Goal: Task Accomplishment & Management: Use online tool/utility

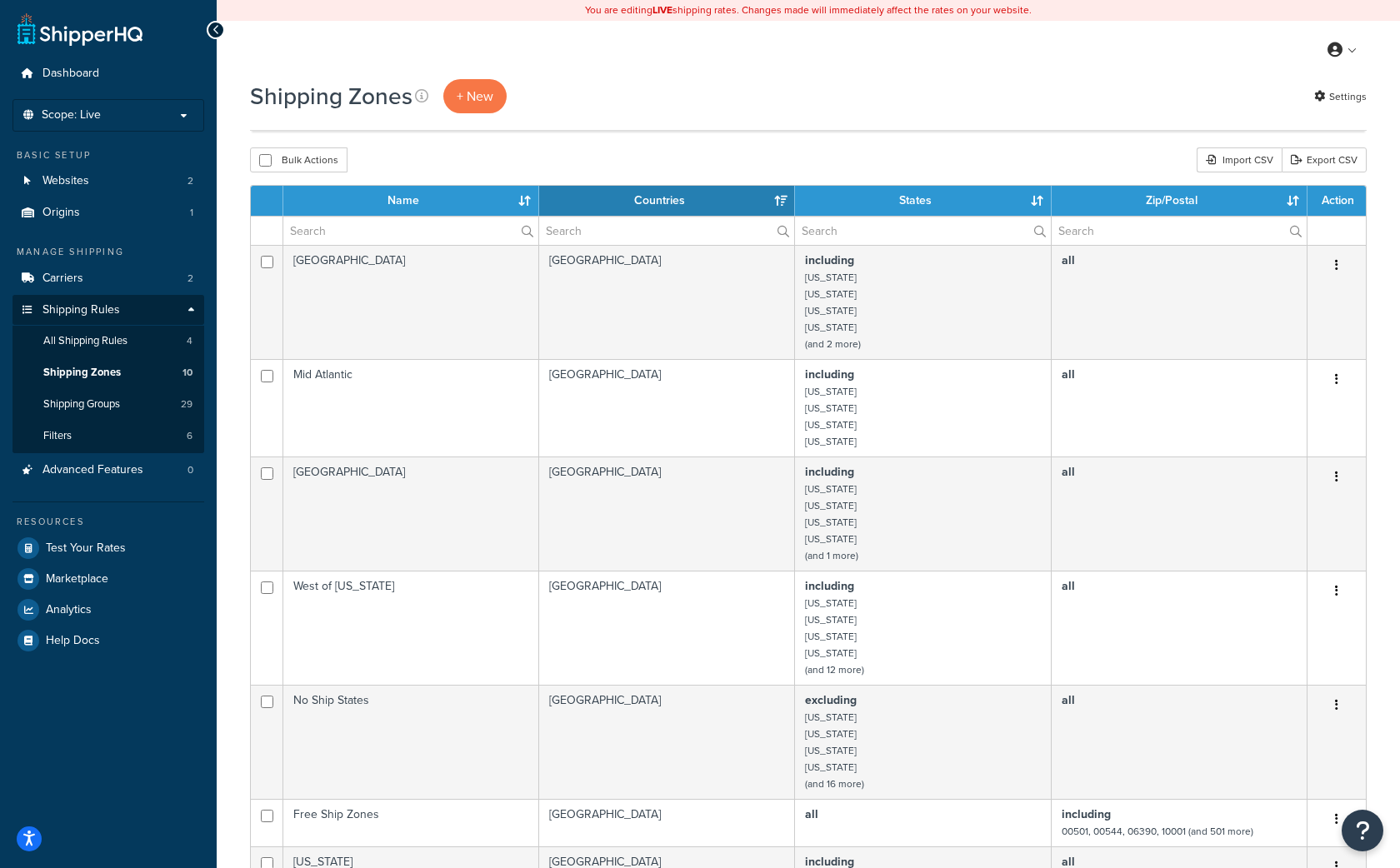
select select "15"
click at [112, 117] on p "Scope: Live" at bounding box center [108, 115] width 176 height 14
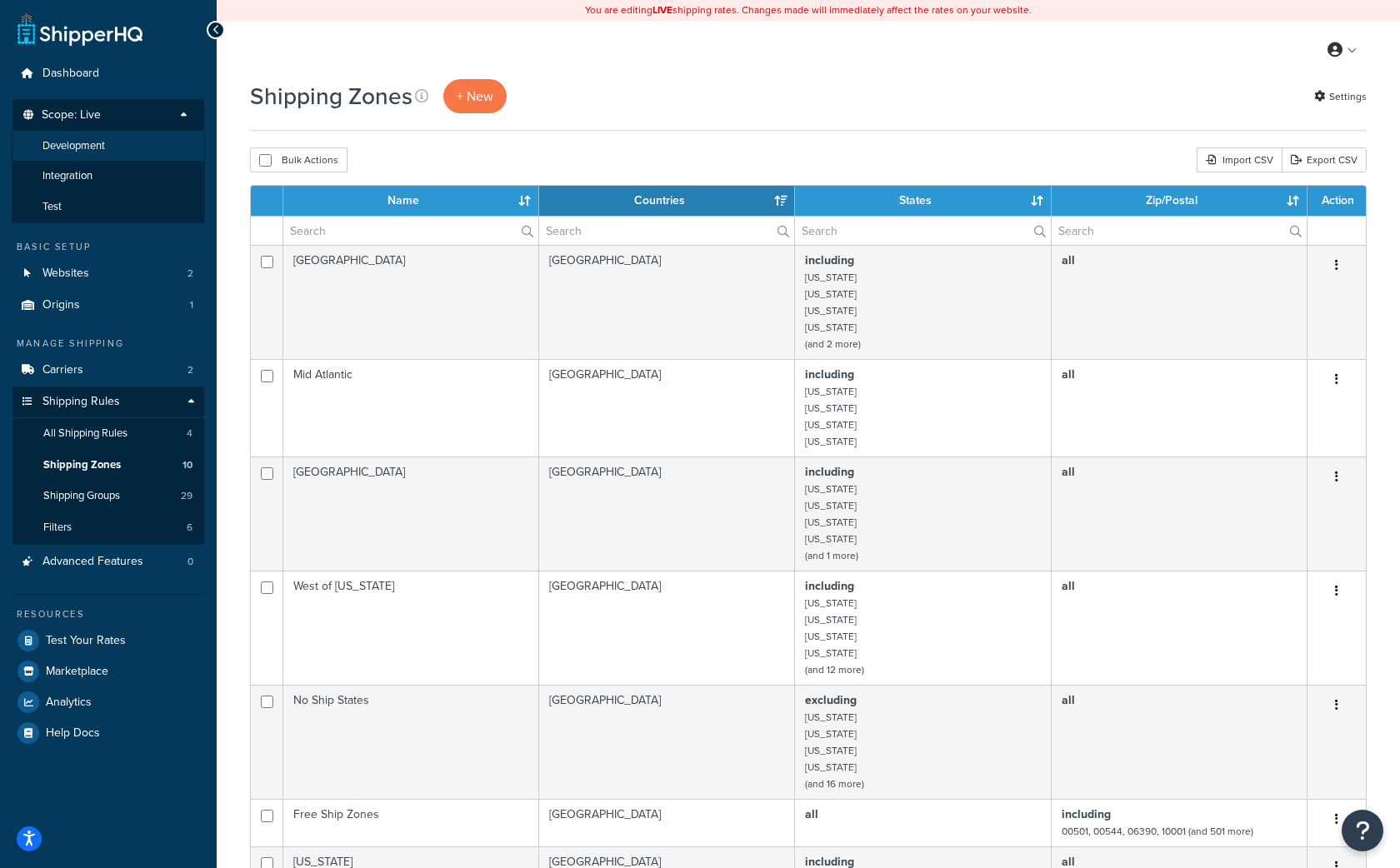
click at [89, 155] on li "Development" at bounding box center [108, 146] width 193 height 31
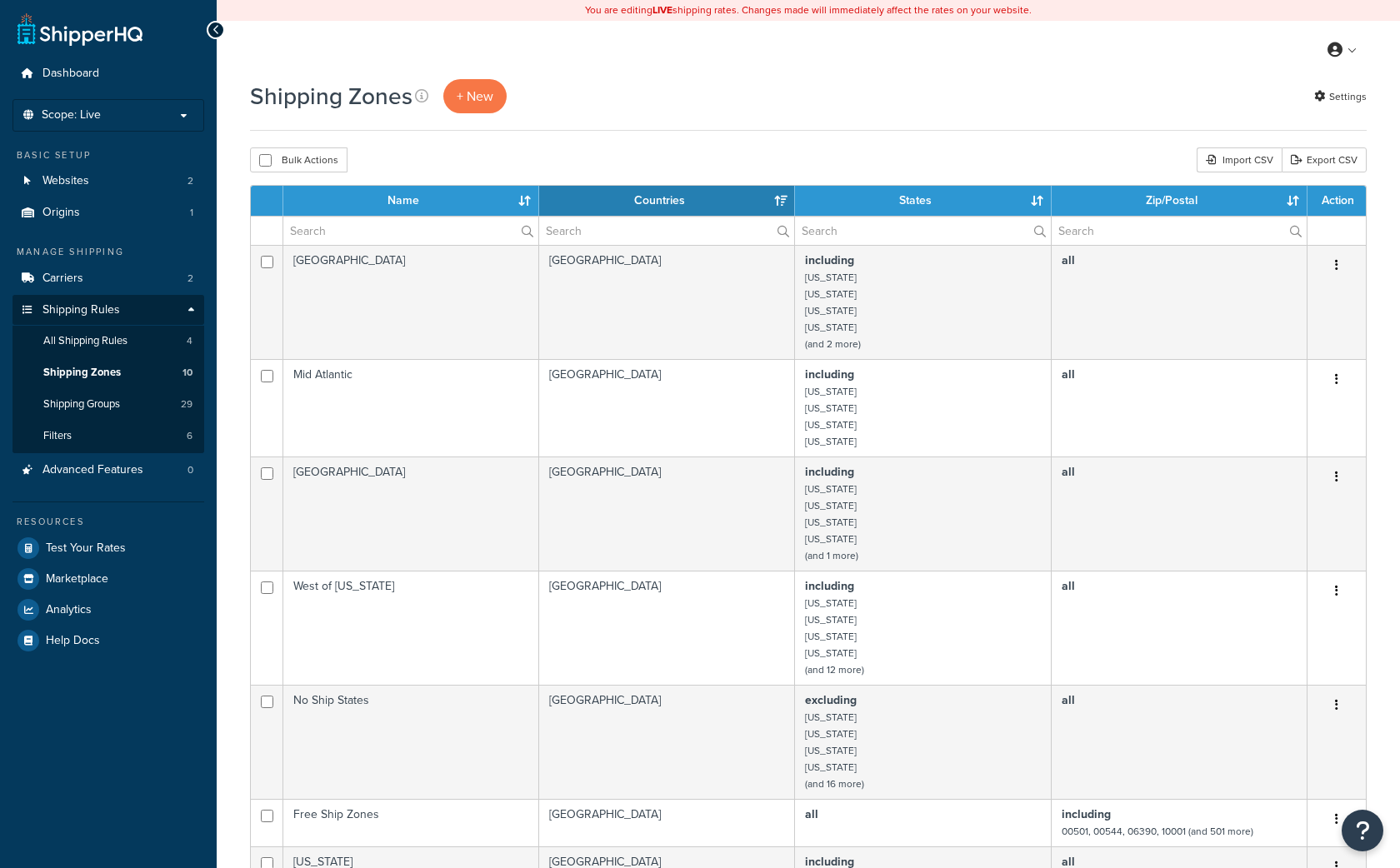
select select "15"
click at [74, 113] on span "Scope: Live" at bounding box center [71, 115] width 59 height 14
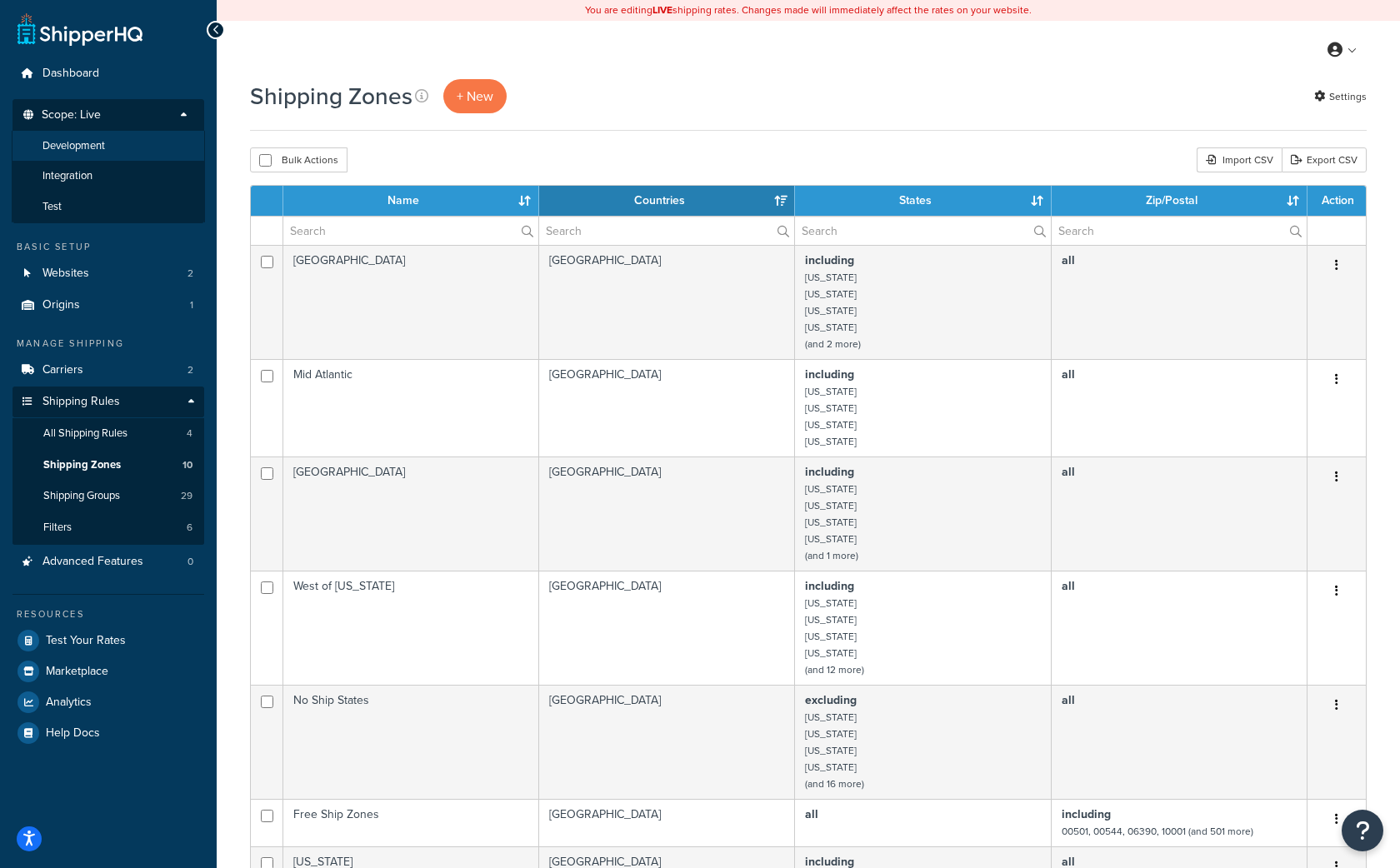
click at [69, 149] on span "Development" at bounding box center [74, 146] width 62 height 14
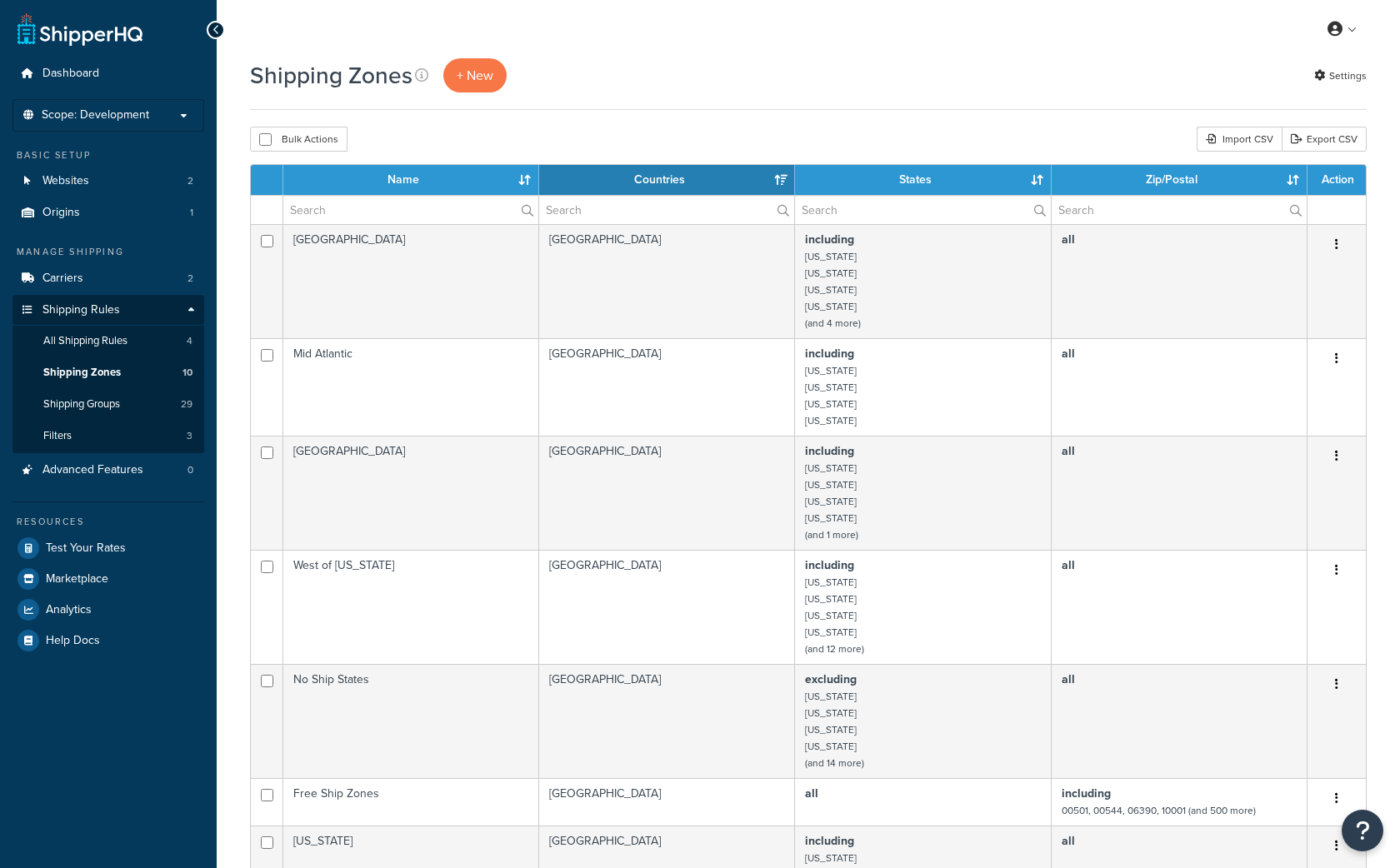
select select "15"
click at [79, 281] on span "Carriers" at bounding box center [63, 278] width 41 height 14
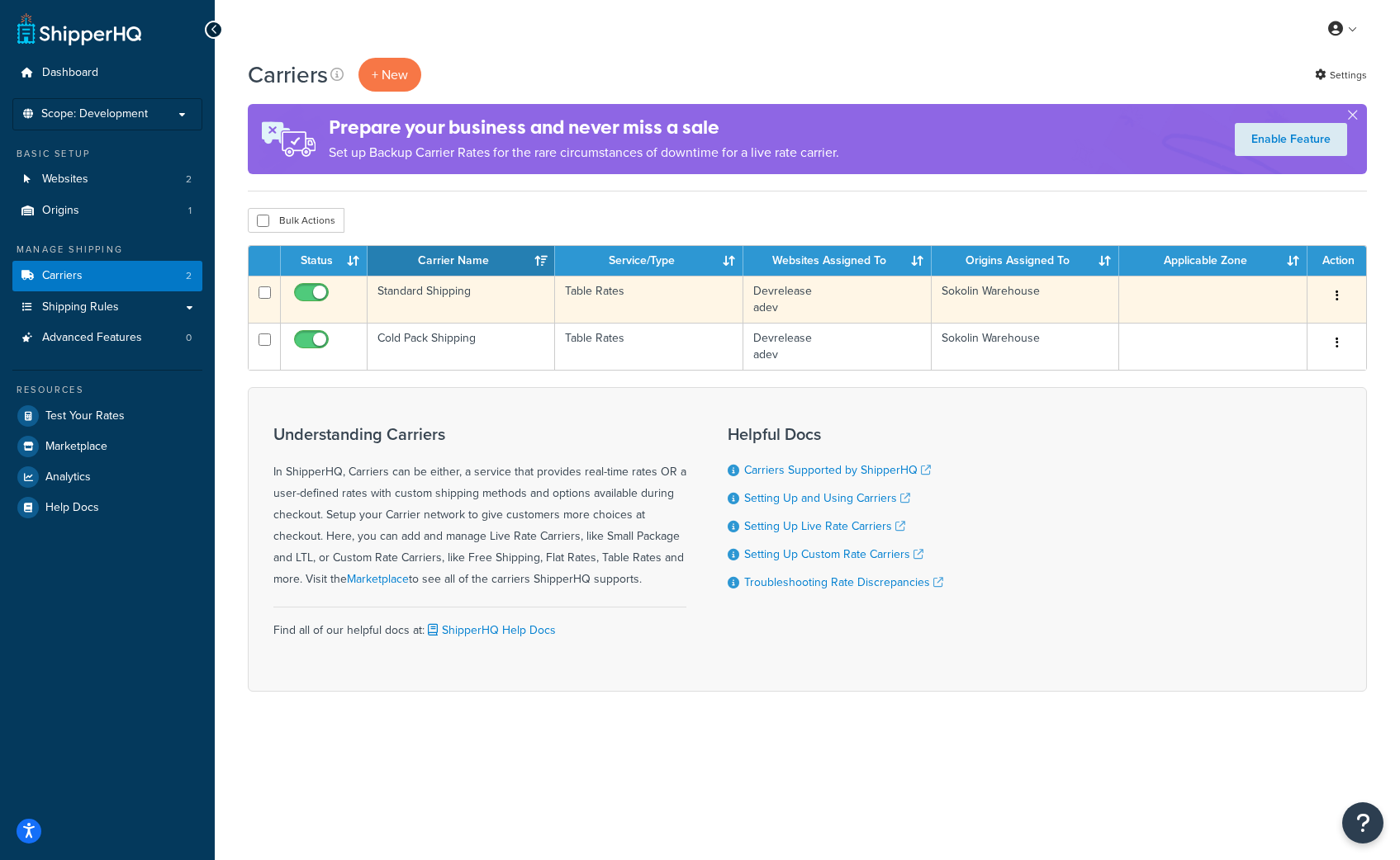
click at [433, 293] on td "Standard Shipping" at bounding box center [461, 299] width 188 height 47
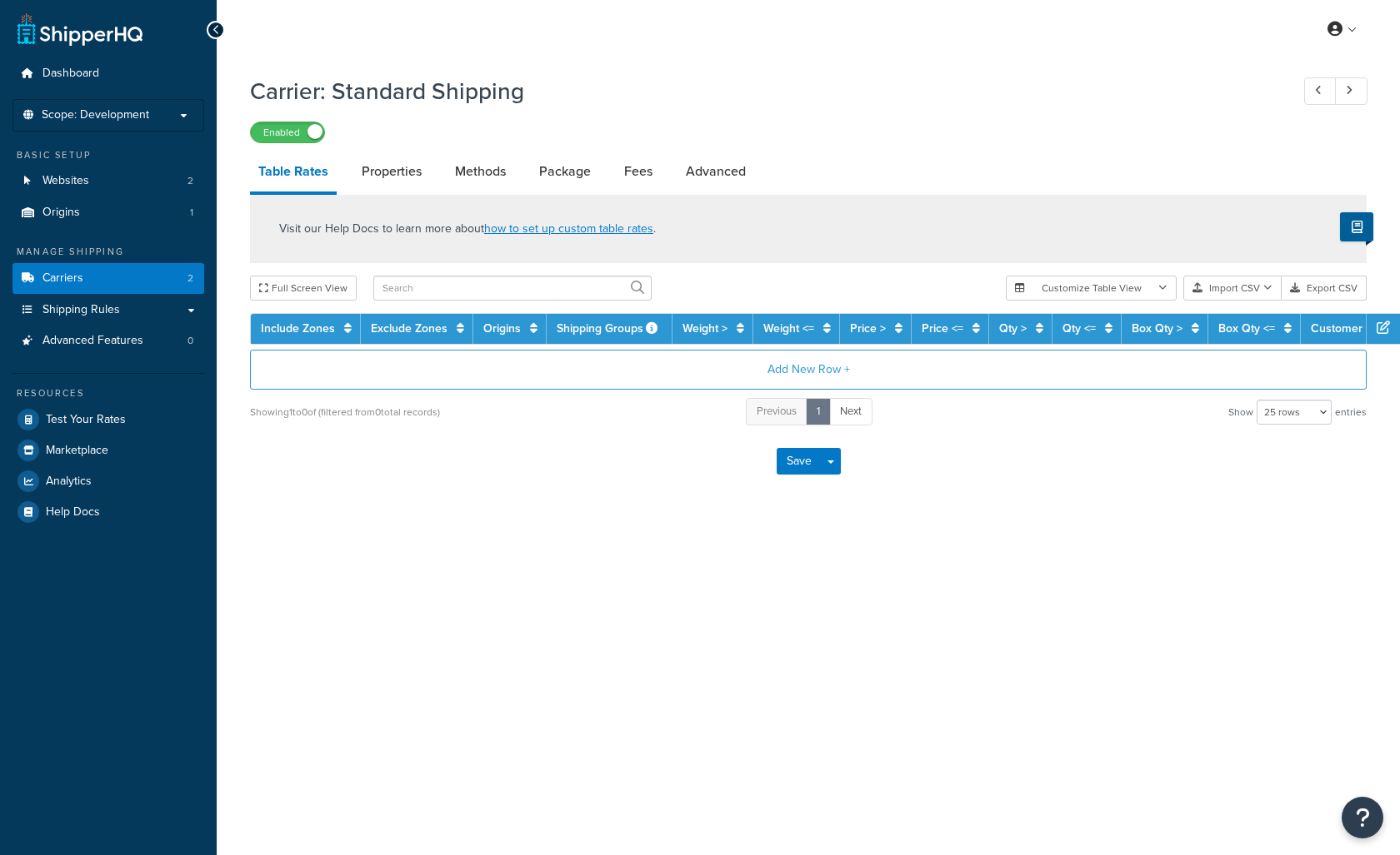
select select "25"
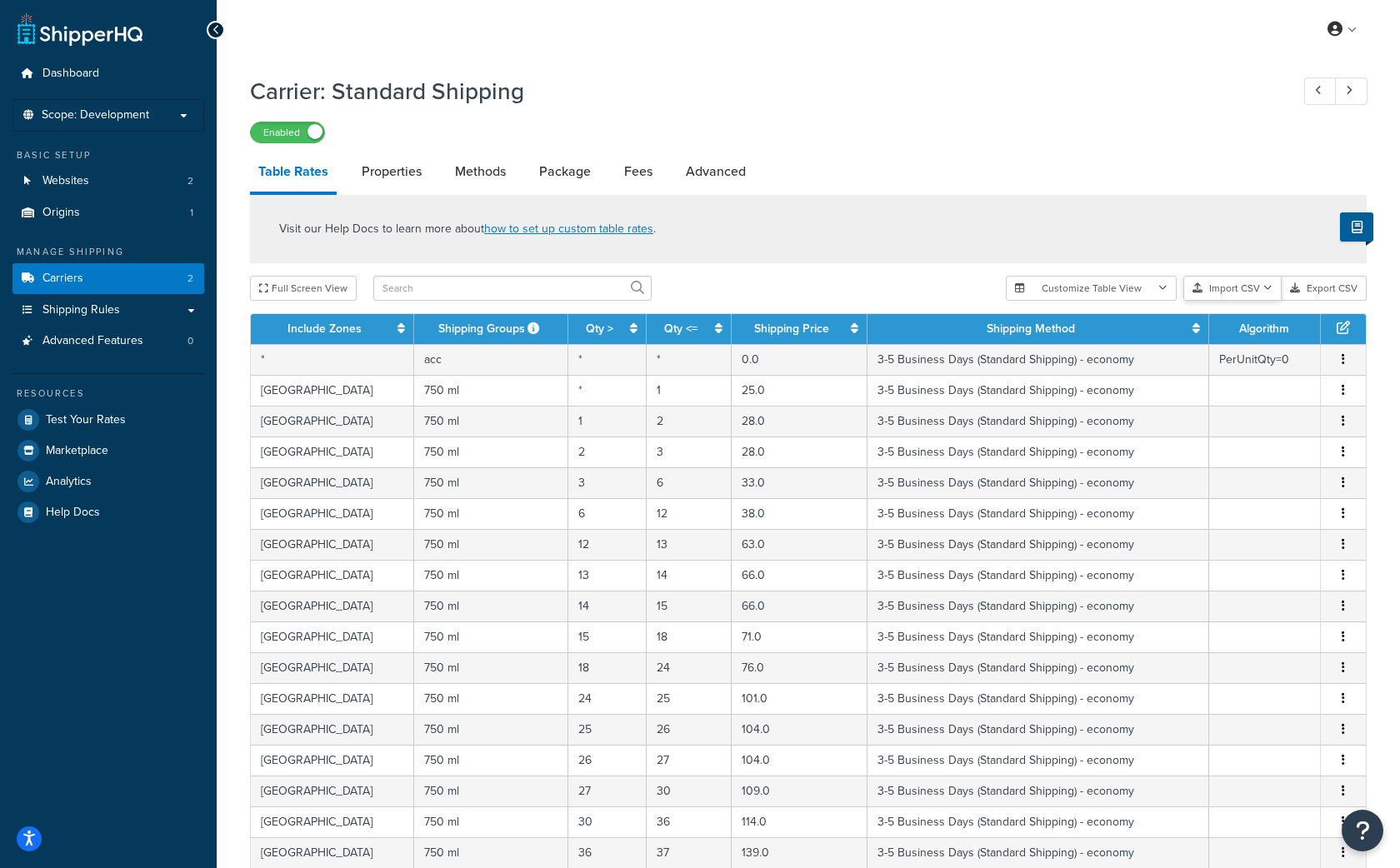
click at [1255, 293] on button "Import CSV" at bounding box center [1232, 288] width 98 height 25
click at [1258, 301] on div "Customize Table View Show all columns Show selected columns Import CSV Import a…" at bounding box center [1186, 288] width 361 height 25
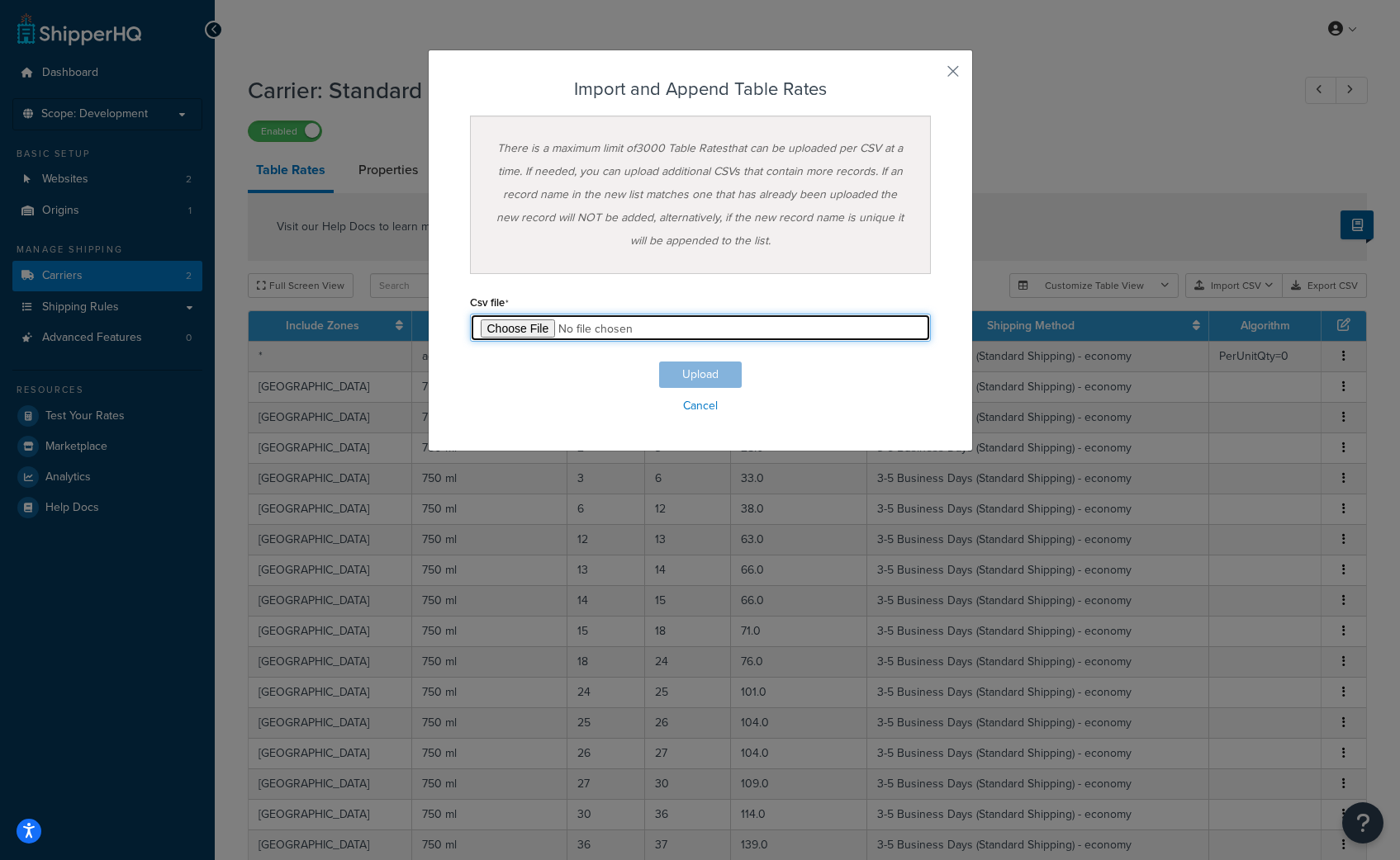
click at [526, 327] on input "file" at bounding box center [700, 328] width 461 height 28
type input "C:\fakepath\Table Rate Export Warm Packs - Filled.csv"
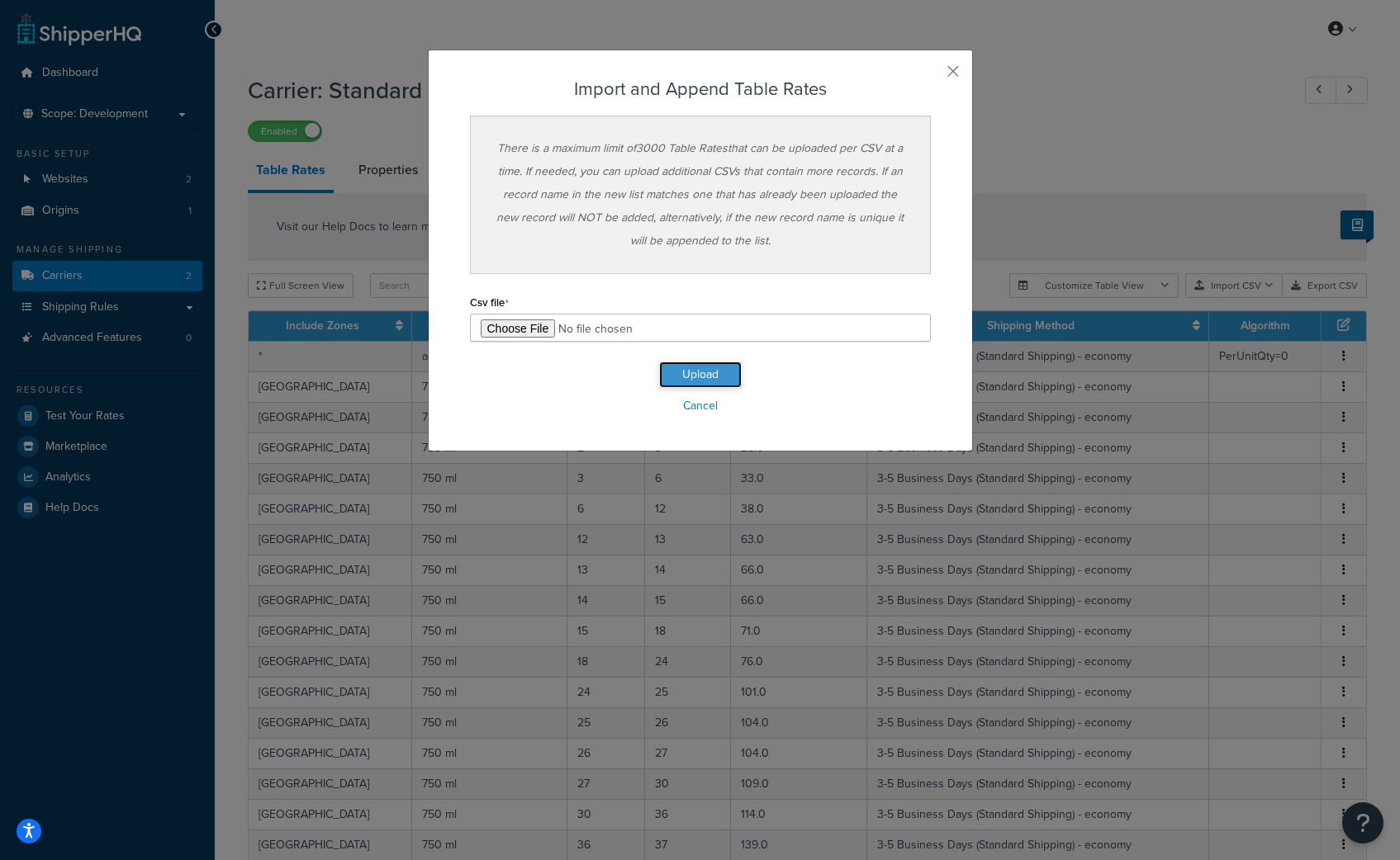
click at [699, 378] on button "Upload" at bounding box center [700, 375] width 82 height 27
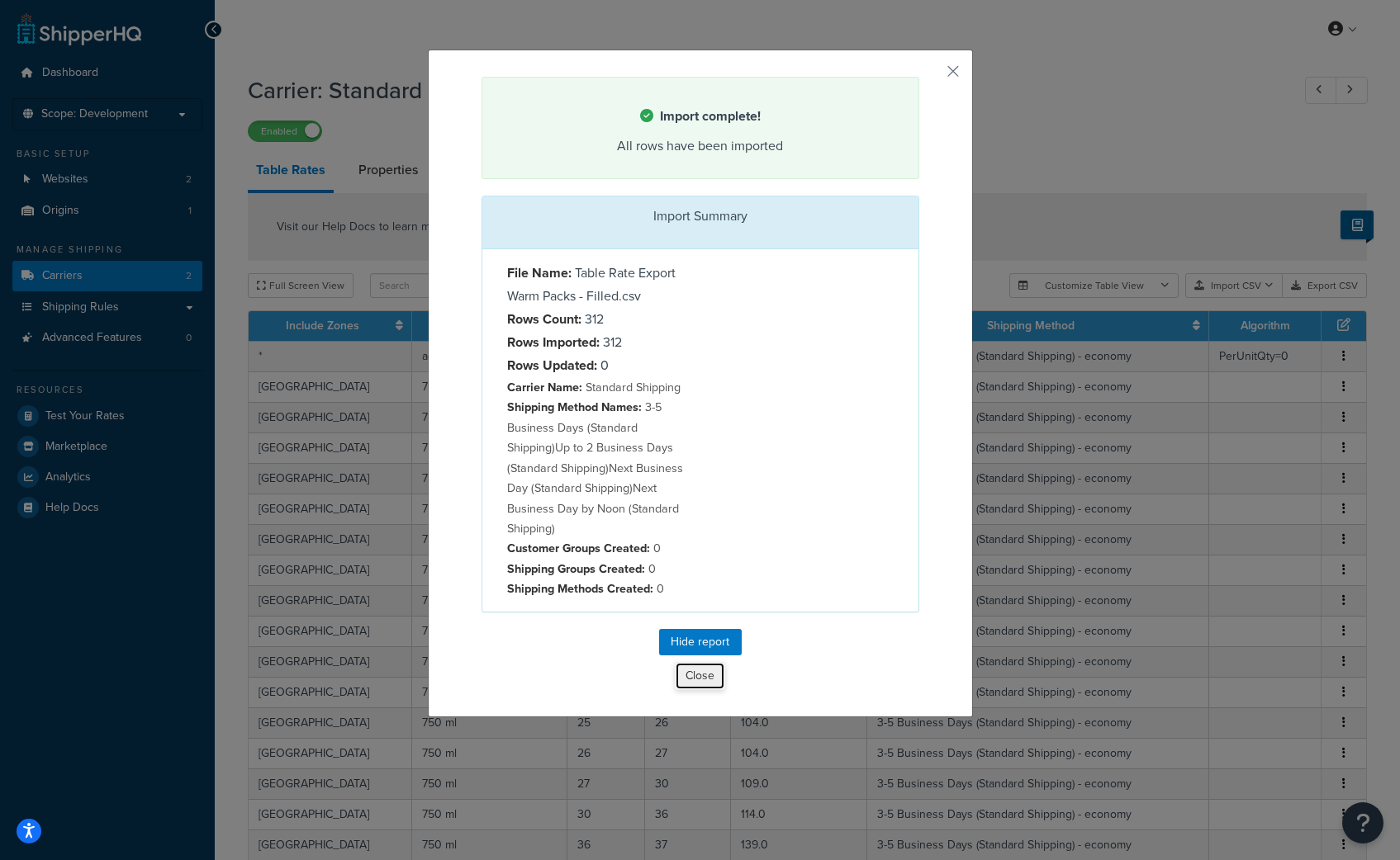
click at [696, 674] on button "Close" at bounding box center [700, 676] width 50 height 28
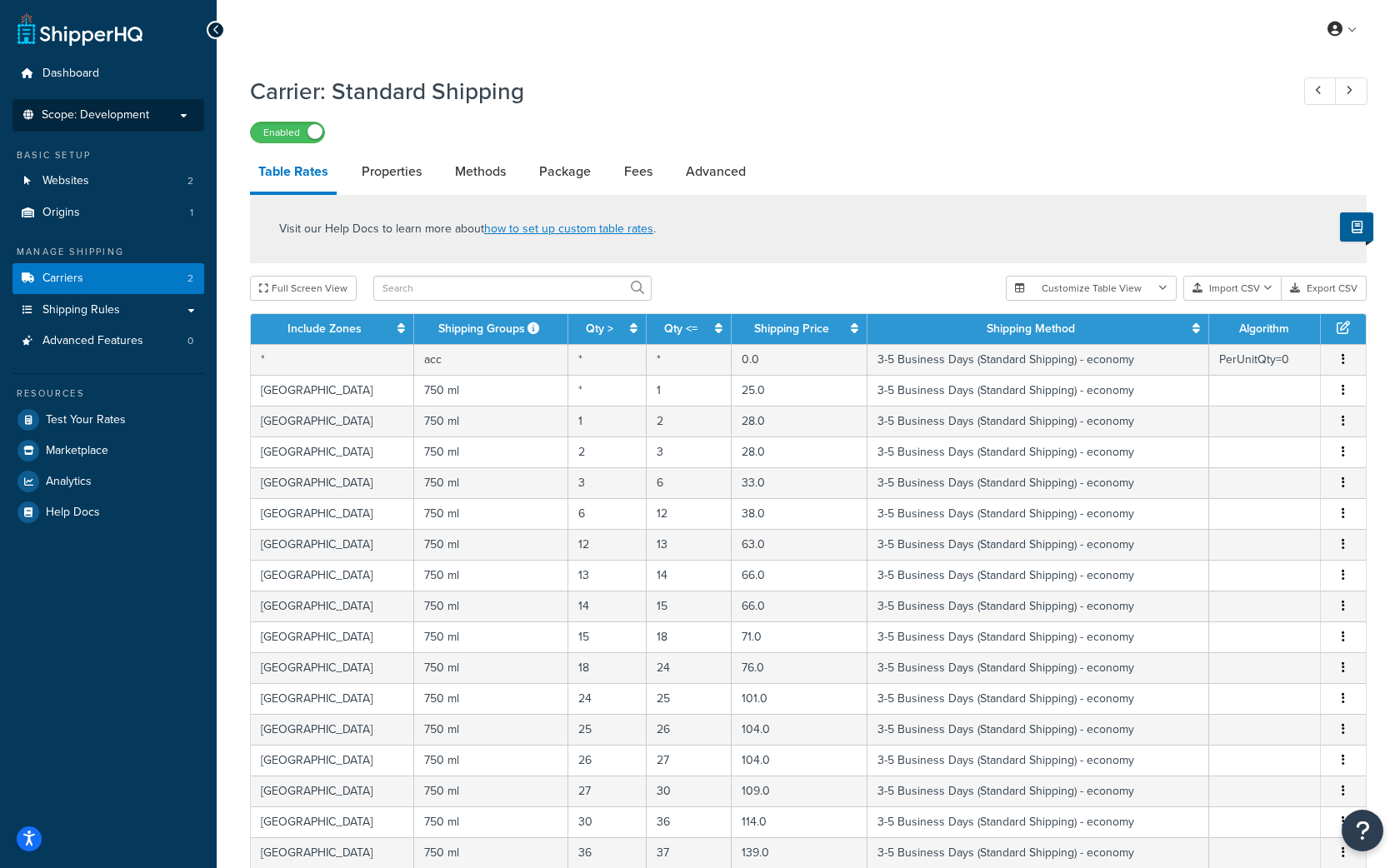
click at [92, 112] on span "Scope: Development" at bounding box center [96, 115] width 108 height 14
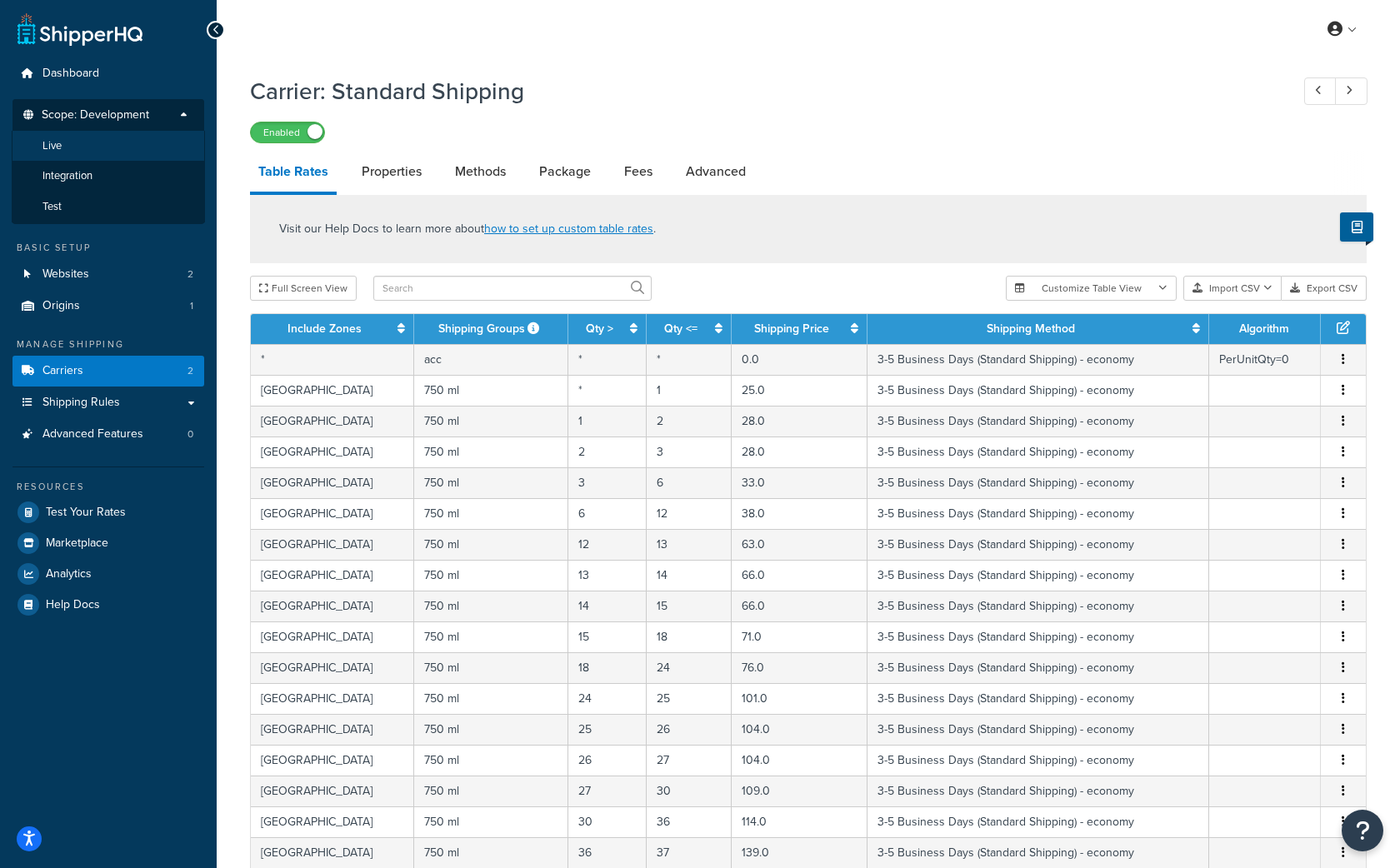
click at [72, 145] on li "Live" at bounding box center [108, 146] width 193 height 31
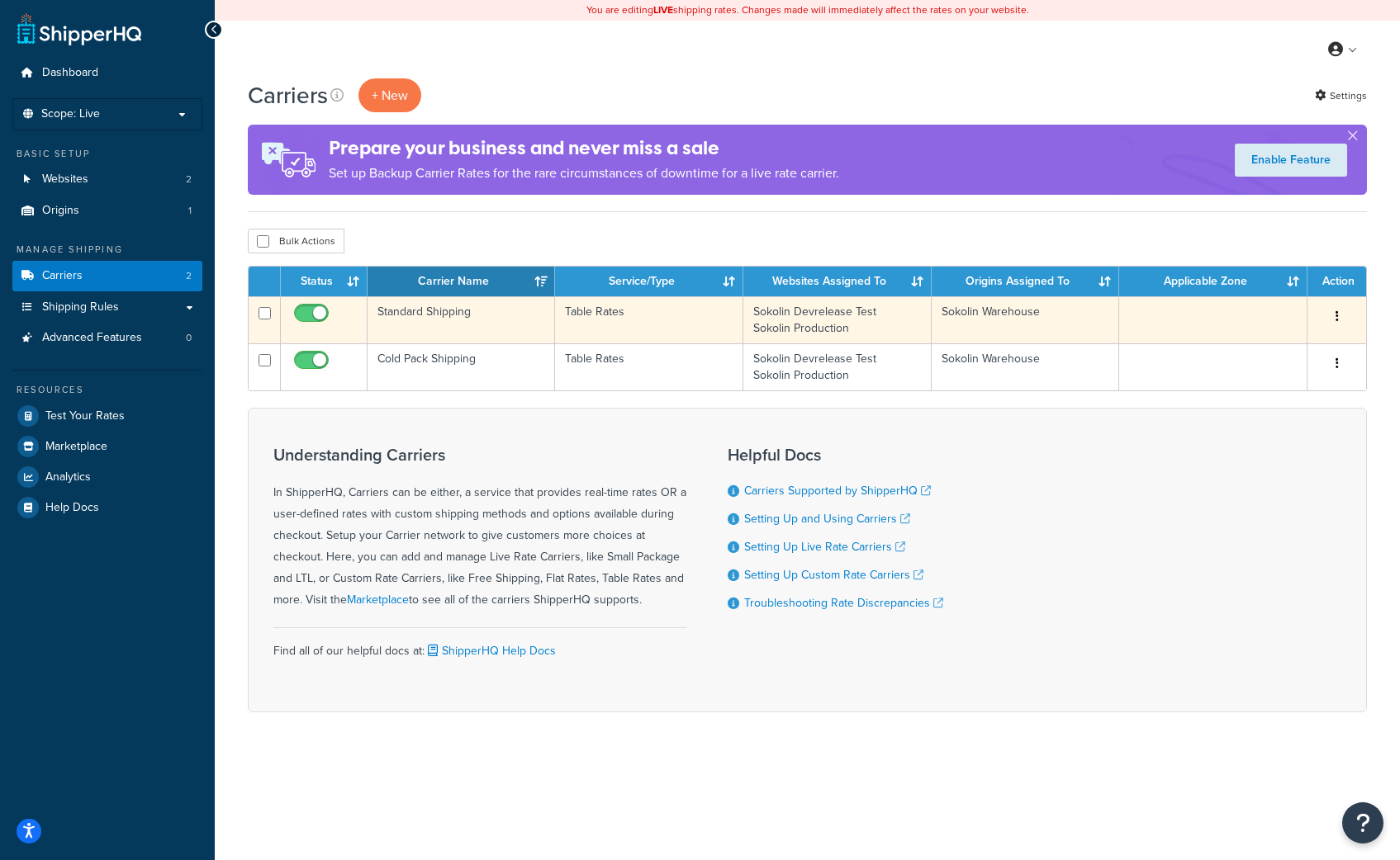
click at [446, 313] on td "Standard Shipping" at bounding box center [461, 320] width 188 height 47
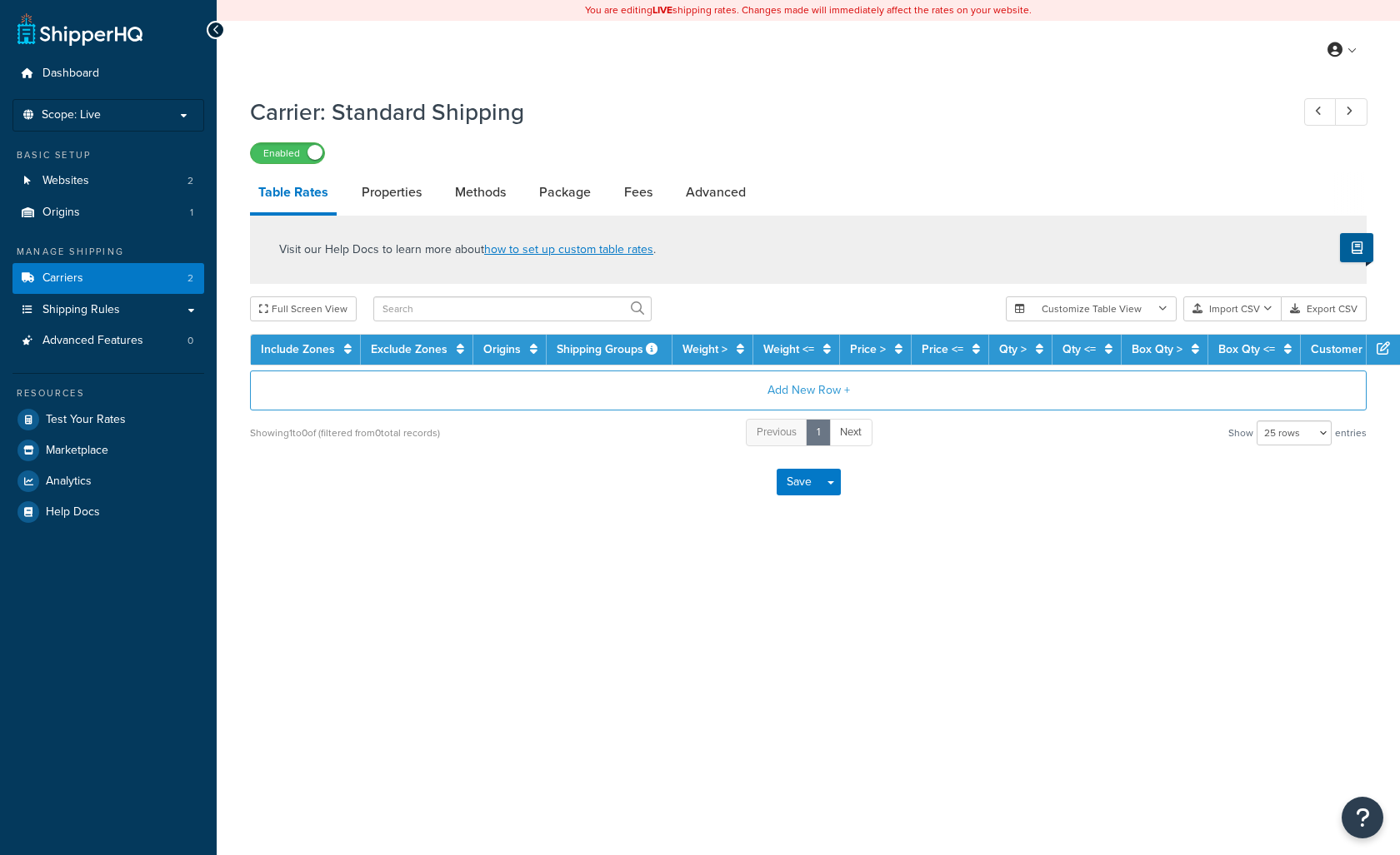
select select "25"
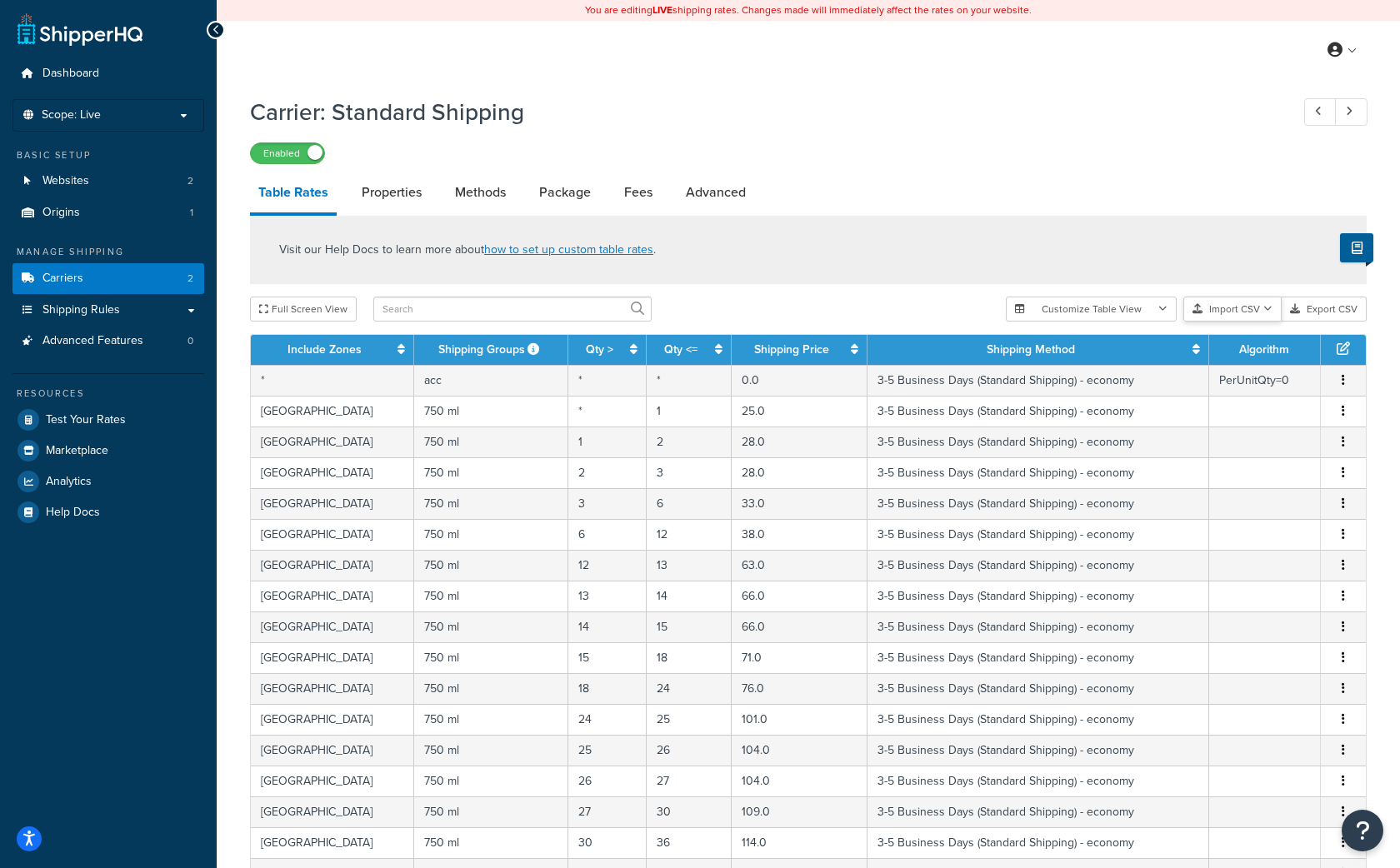
click at [1228, 309] on button "Import CSV" at bounding box center [1232, 309] width 98 height 25
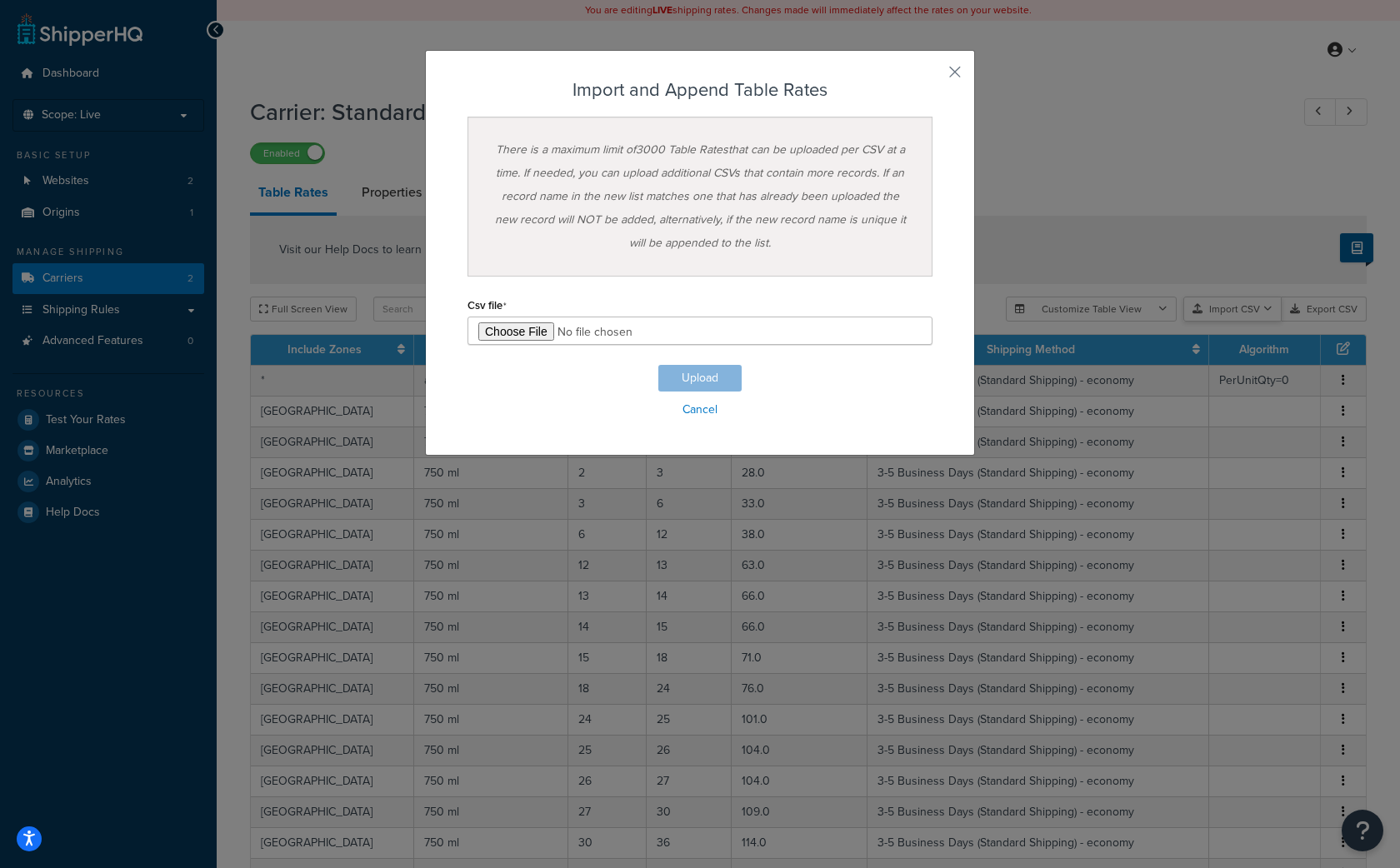
click at [1284, 322] on div "Customize Table View Show all columns Show selected columns Import CSV Import a…" at bounding box center [1186, 309] width 361 height 25
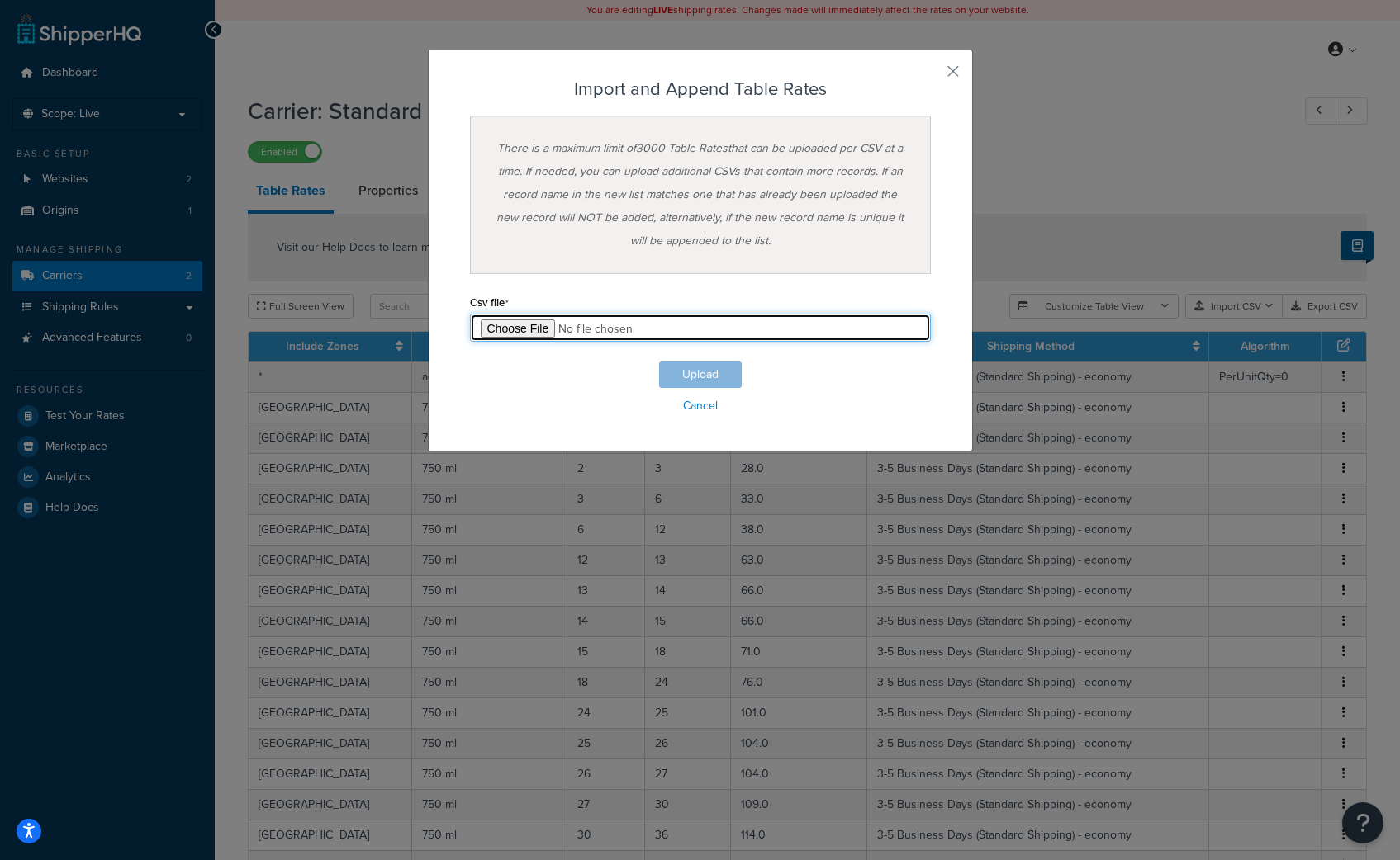
click at [539, 333] on input "file" at bounding box center [700, 328] width 461 height 28
type input "C:\fakepath\Table Rate Export Warm Packs - Filled.csv"
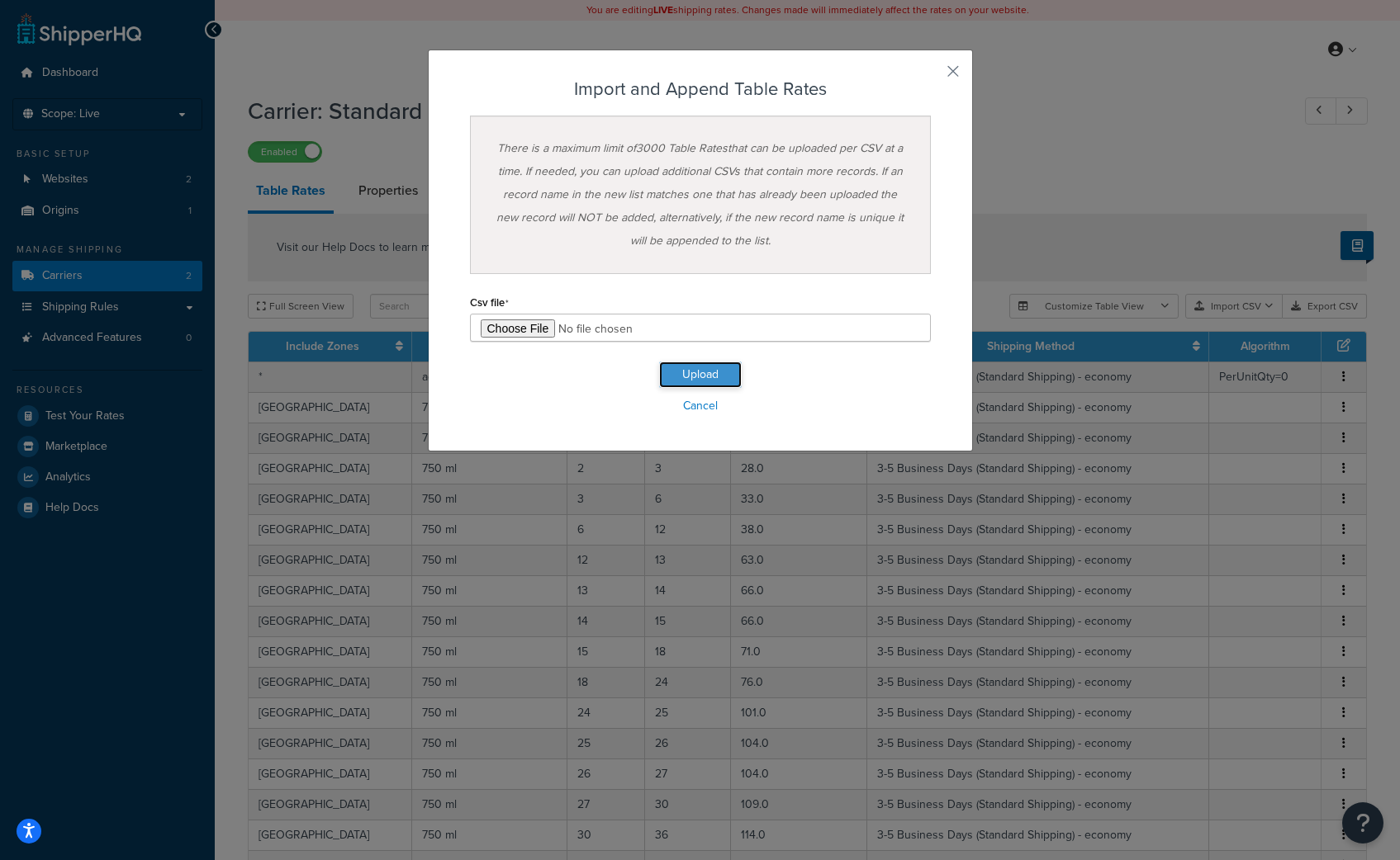
click at [681, 375] on button "Upload" at bounding box center [700, 375] width 82 height 27
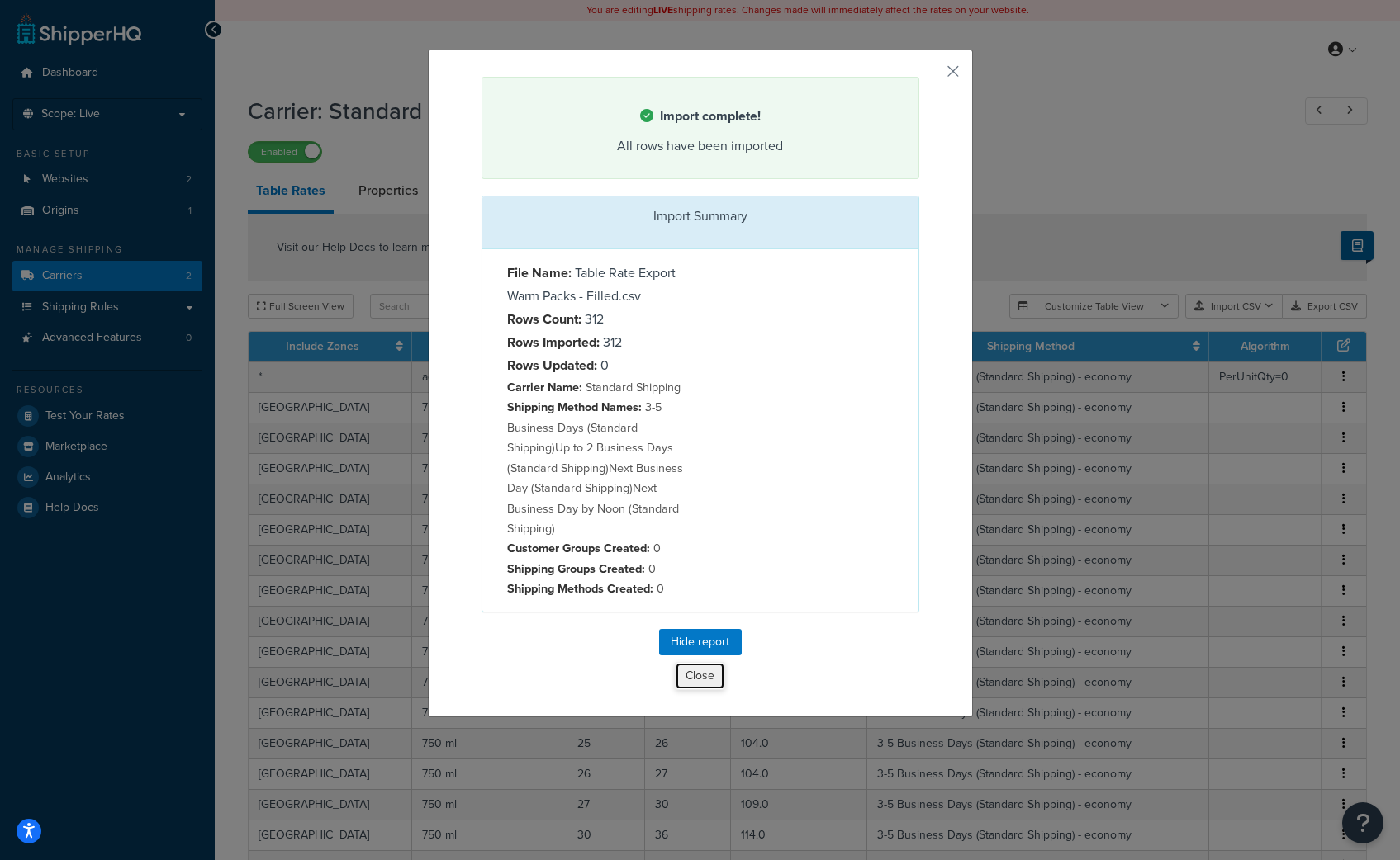
click at [677, 674] on button "Close" at bounding box center [700, 676] width 50 height 28
